Goal: Task Accomplishment & Management: Manage account settings

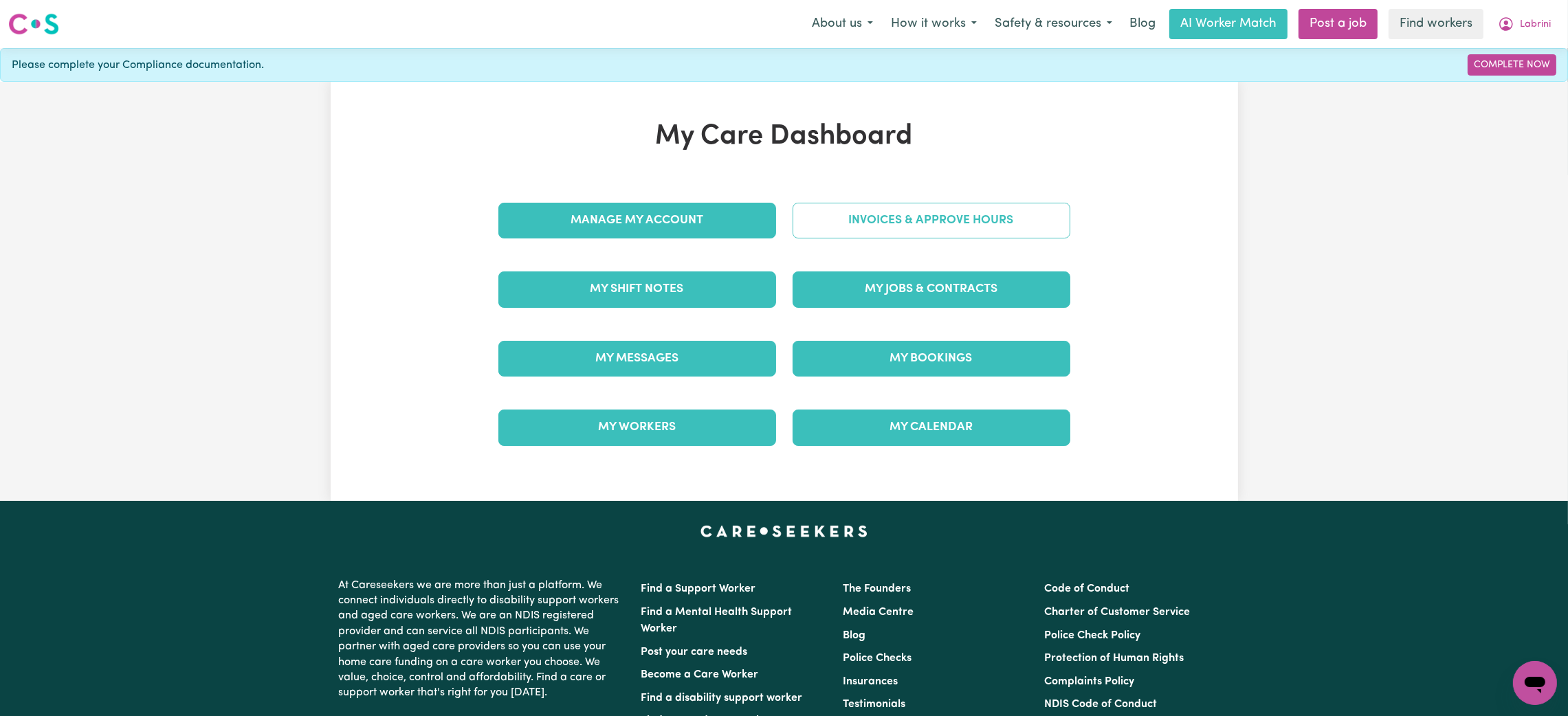
click at [957, 224] on link "Invoices & Approve Hours" at bounding box center [930, 220] width 277 height 35
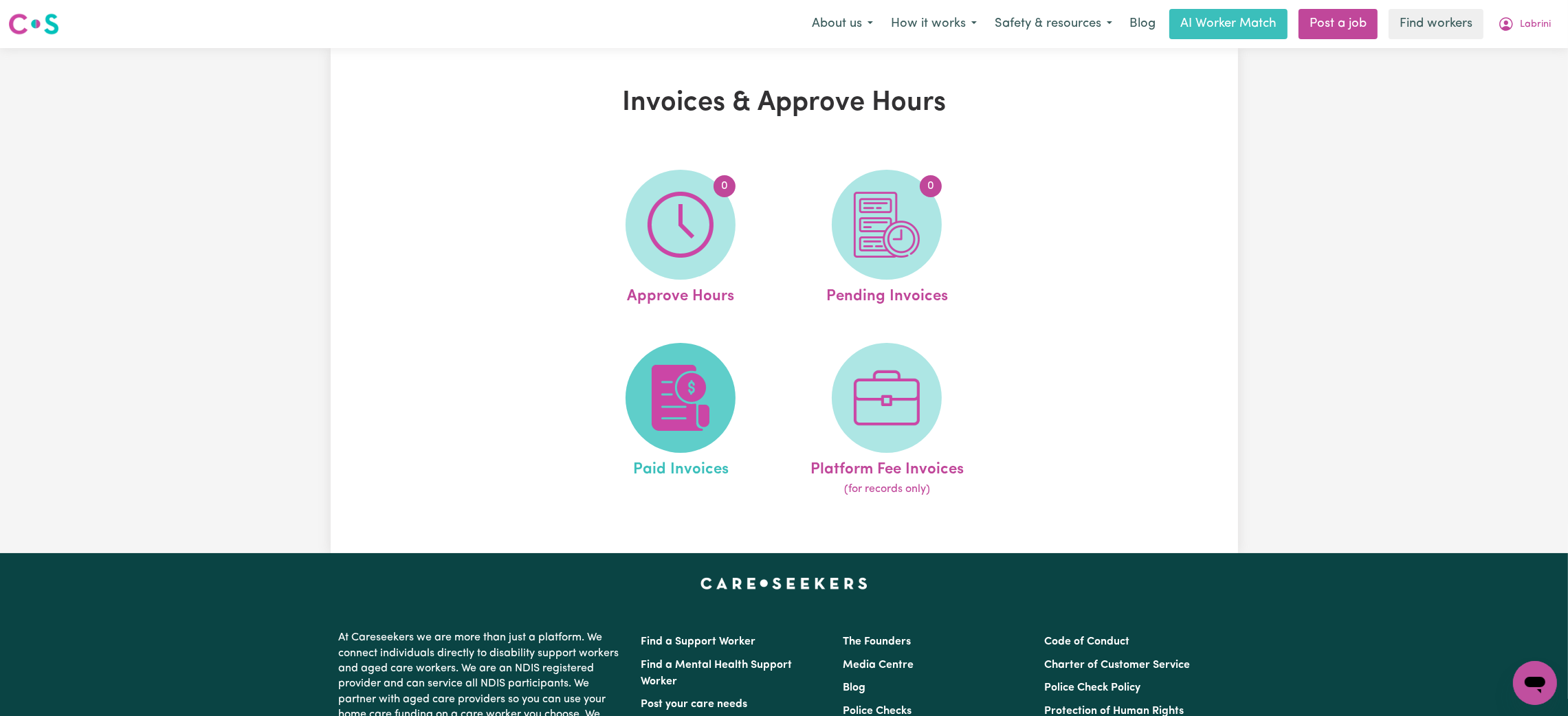
click at [675, 391] on img at bounding box center [680, 398] width 66 height 66
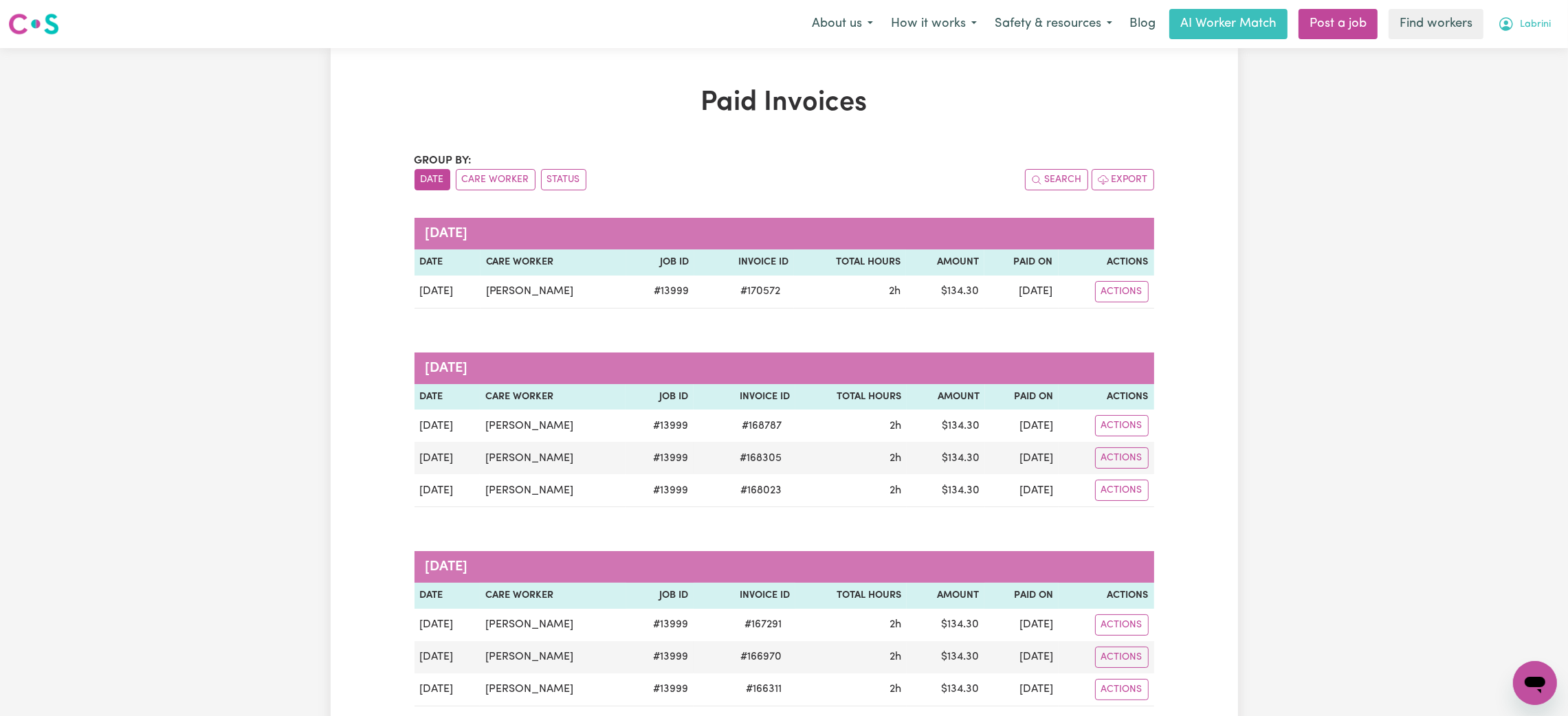
click at [1528, 36] on button "Labrini" at bounding box center [1524, 24] width 71 height 29
click at [1518, 56] on link "My Dashboard" at bounding box center [1504, 53] width 109 height 26
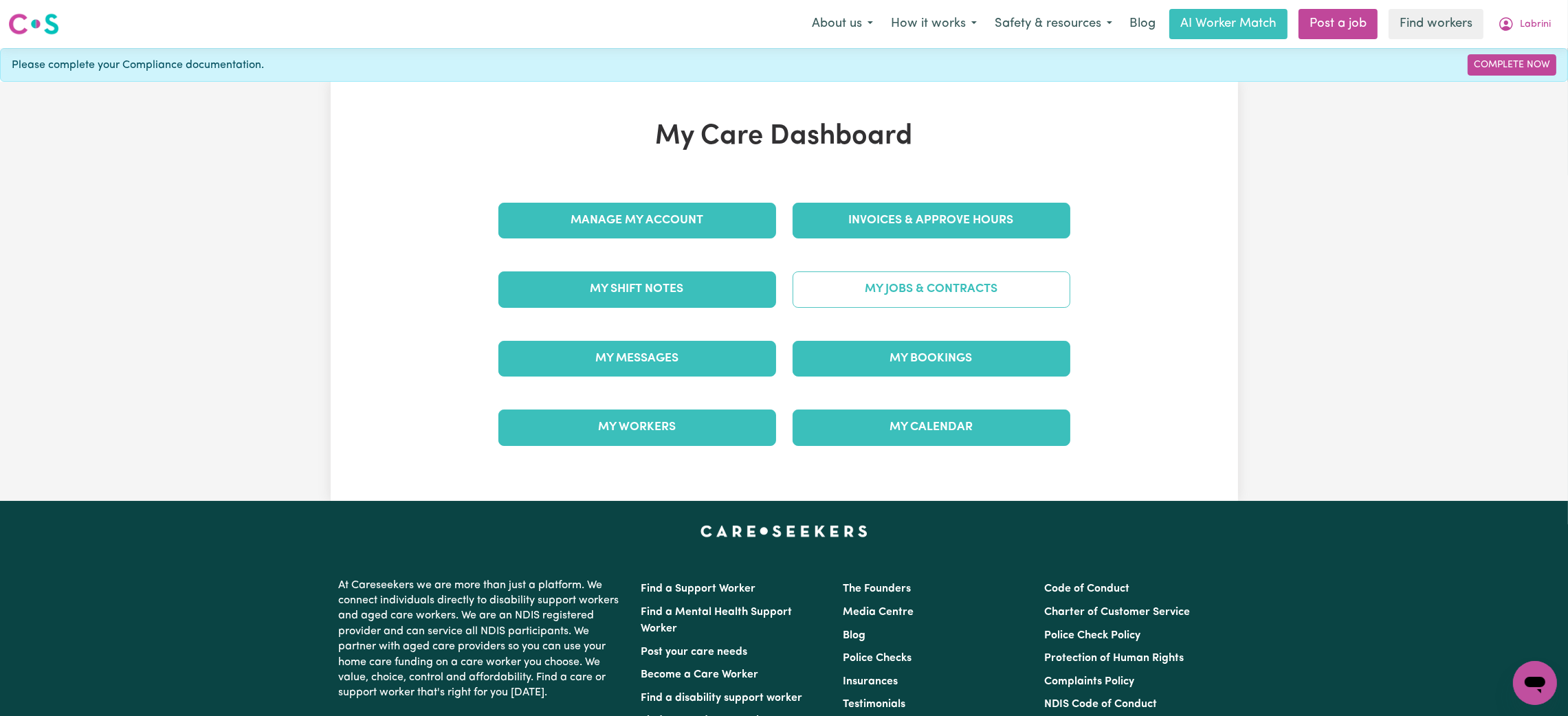
click at [954, 285] on link "My Jobs & Contracts" at bounding box center [930, 289] width 277 height 35
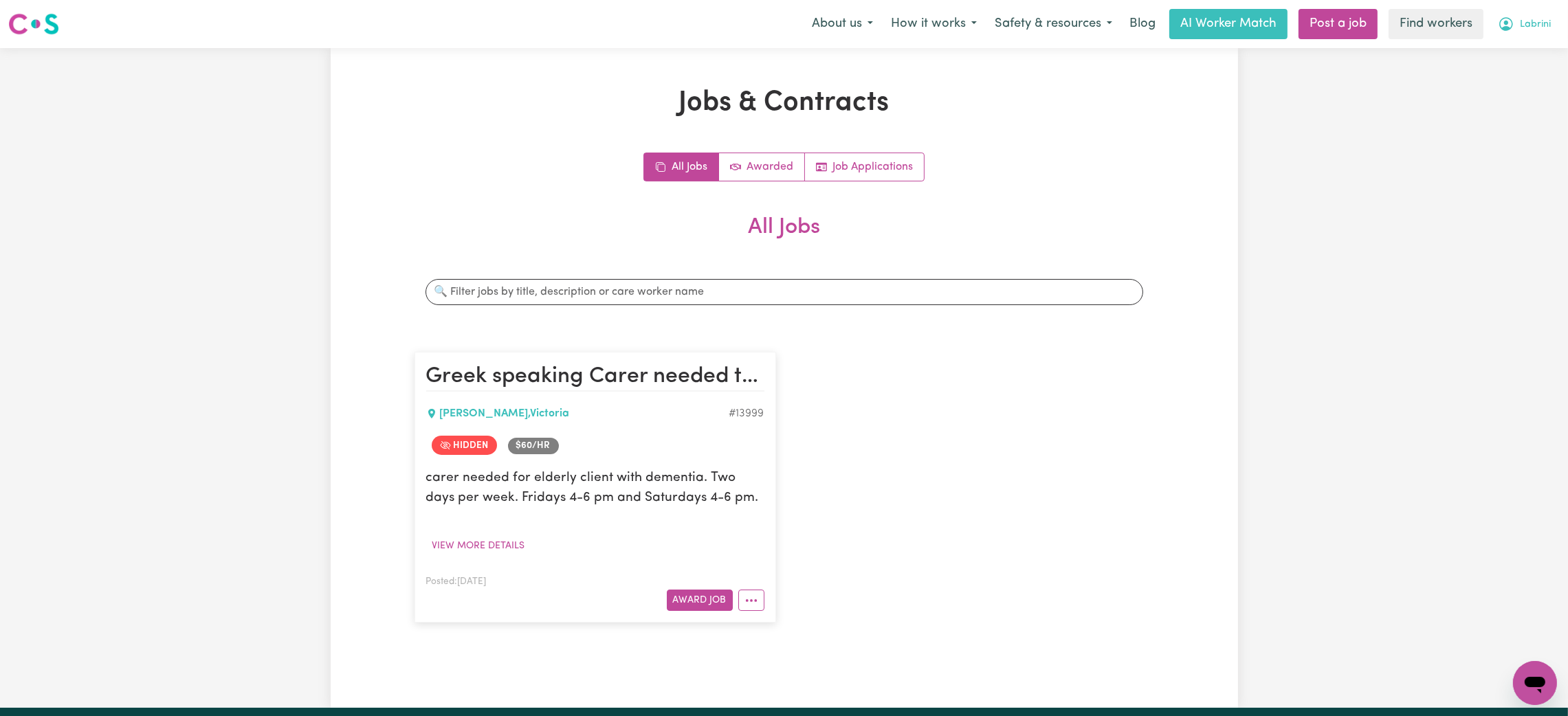
click at [1546, 22] on span "Labrini" at bounding box center [1535, 25] width 31 height 15
click at [1485, 80] on link "Logout" at bounding box center [1504, 78] width 109 height 26
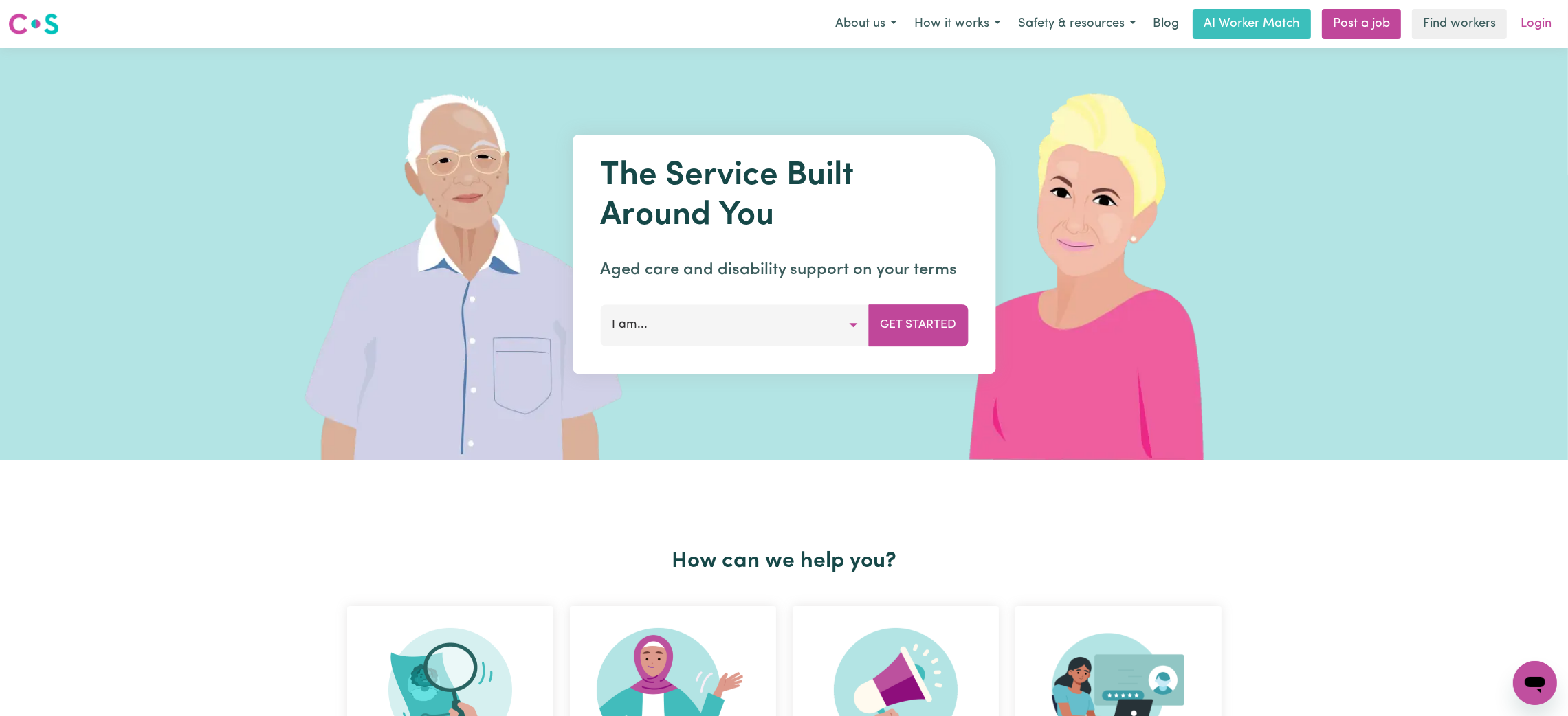
click at [1543, 10] on link "Login" at bounding box center [1536, 24] width 48 height 31
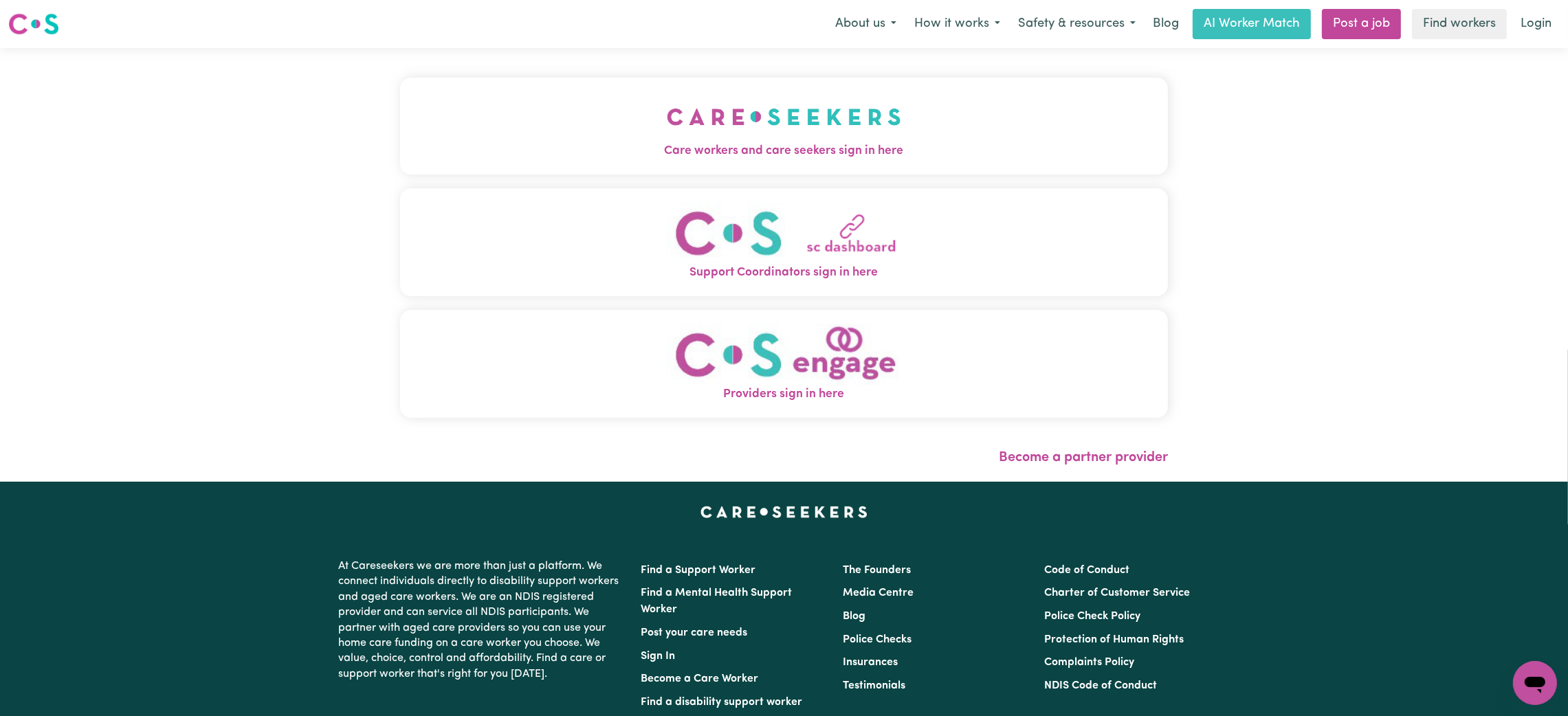
click at [832, 138] on button "Care workers and care seekers sign in here" at bounding box center [784, 125] width 767 height 96
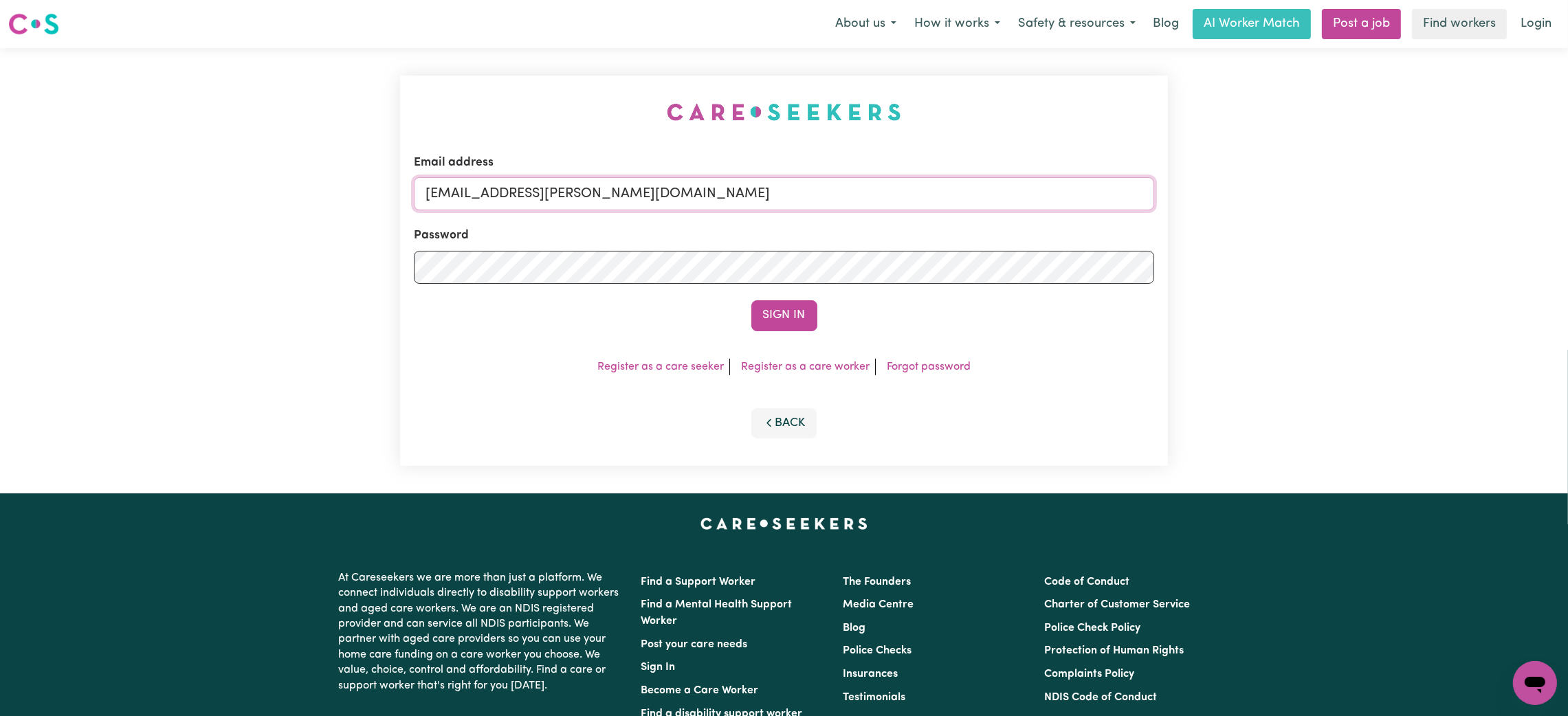
drag, startPoint x: 500, startPoint y: 197, endPoint x: 876, endPoint y: 204, distance: 376.1
click at [876, 204] on input "[EMAIL_ADDRESS][PERSON_NAME][DOMAIN_NAME]" at bounding box center [784, 194] width 741 height 33
paste input "[EMAIL_ADDRESS][DOMAIN_NAME]"
type input "superuser~[EMAIL_ADDRESS][DOMAIN_NAME]"
click at [802, 317] on button "Sign In" at bounding box center [784, 316] width 66 height 31
